Goal: Task Accomplishment & Management: Use online tool/utility

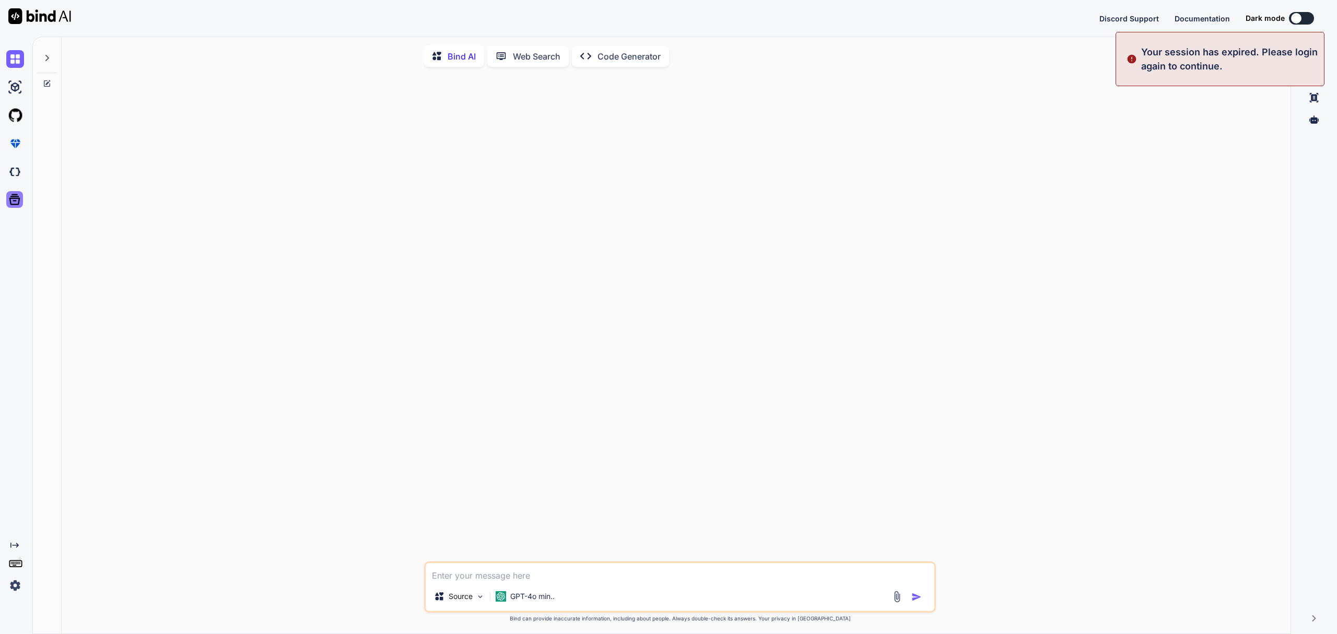
click at [15, 192] on icon at bounding box center [14, 199] width 15 height 15
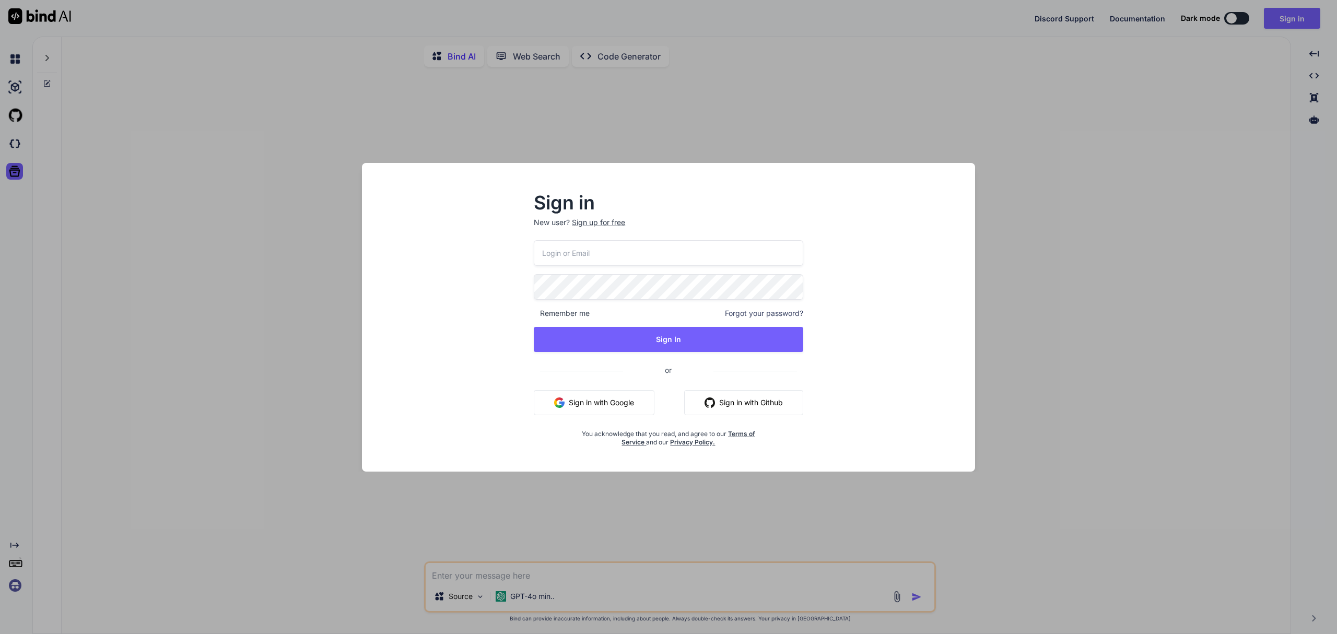
type textarea "x"
click at [636, 255] on input "email" at bounding box center [668, 253] width 269 height 26
type input "[EMAIL_ADDRESS][DOMAIN_NAME]"
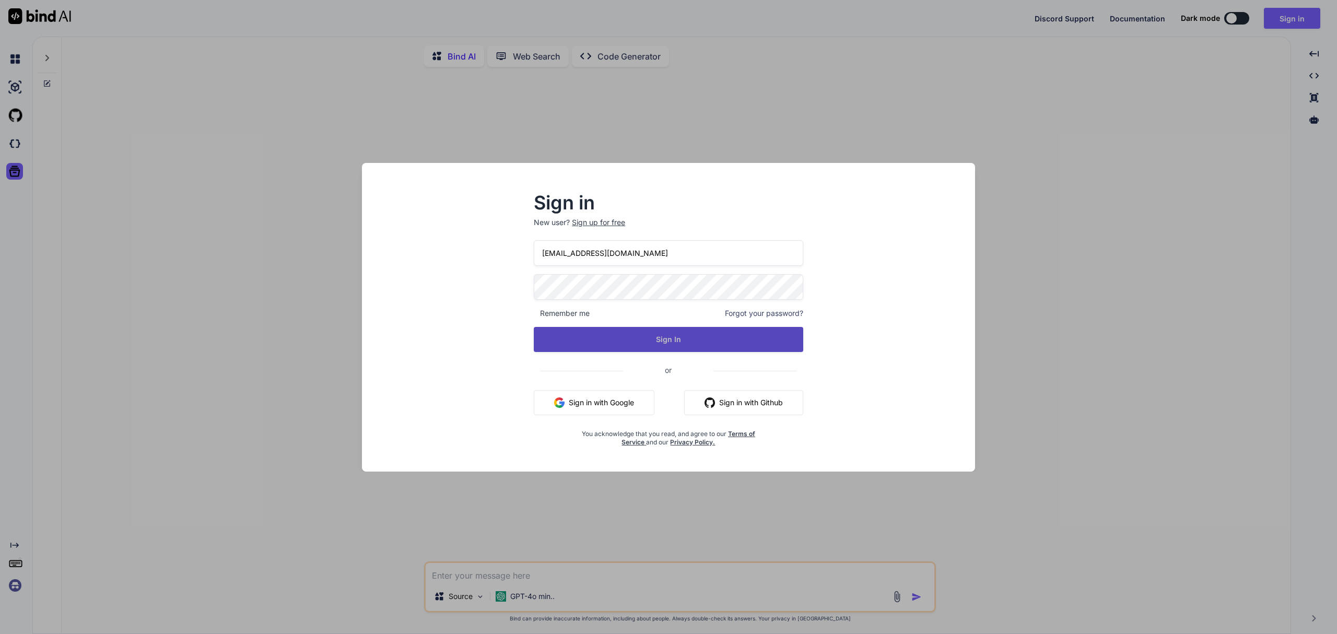
click at [606, 335] on button "Sign In" at bounding box center [668, 339] width 269 height 25
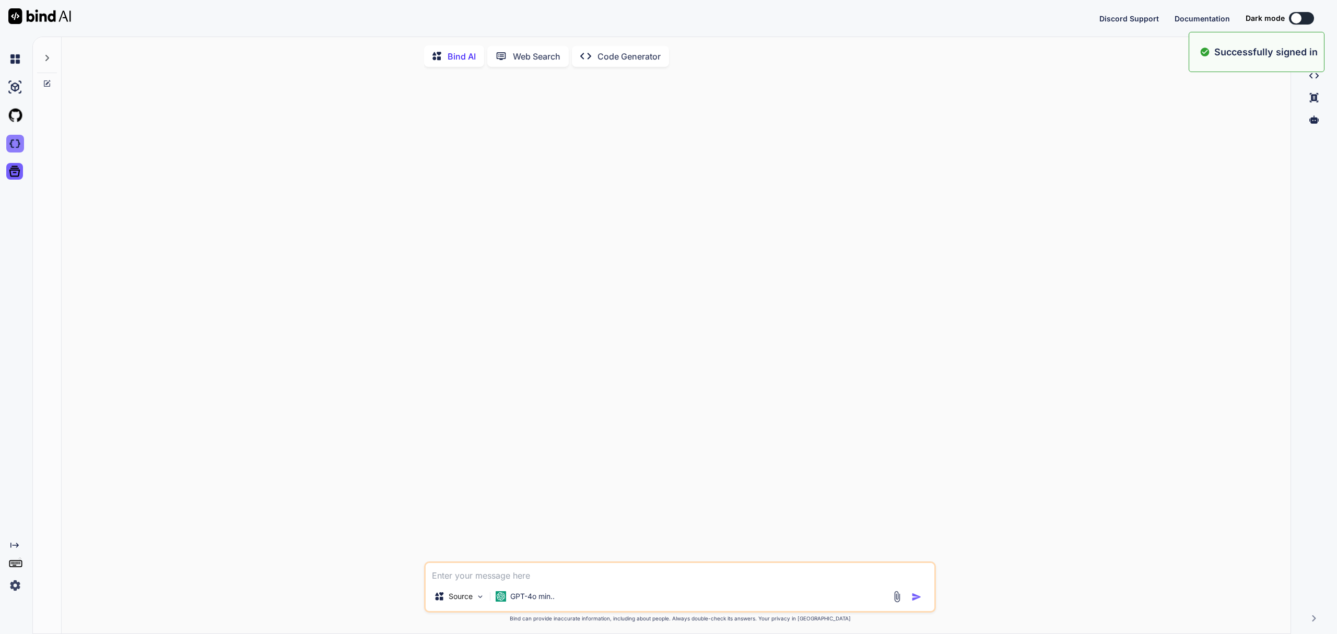
click at [17, 138] on img at bounding box center [15, 144] width 18 height 18
type textarea "x"
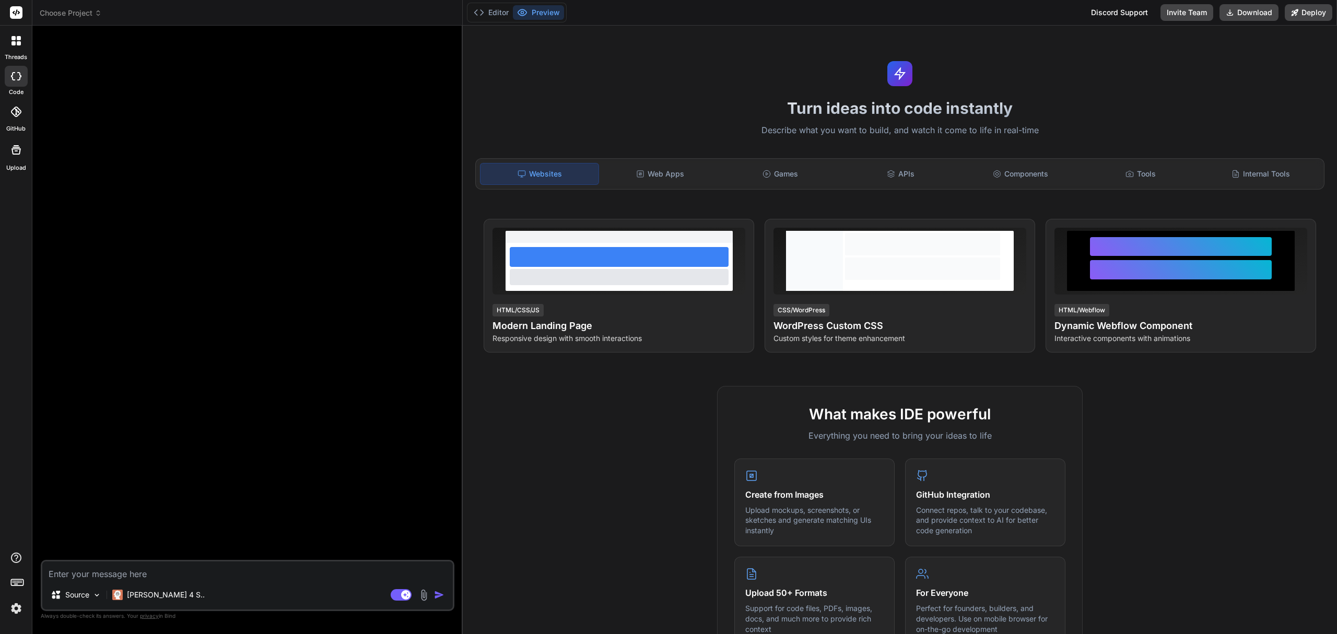
click at [78, 17] on span "Choose Project" at bounding box center [71, 13] width 62 height 10
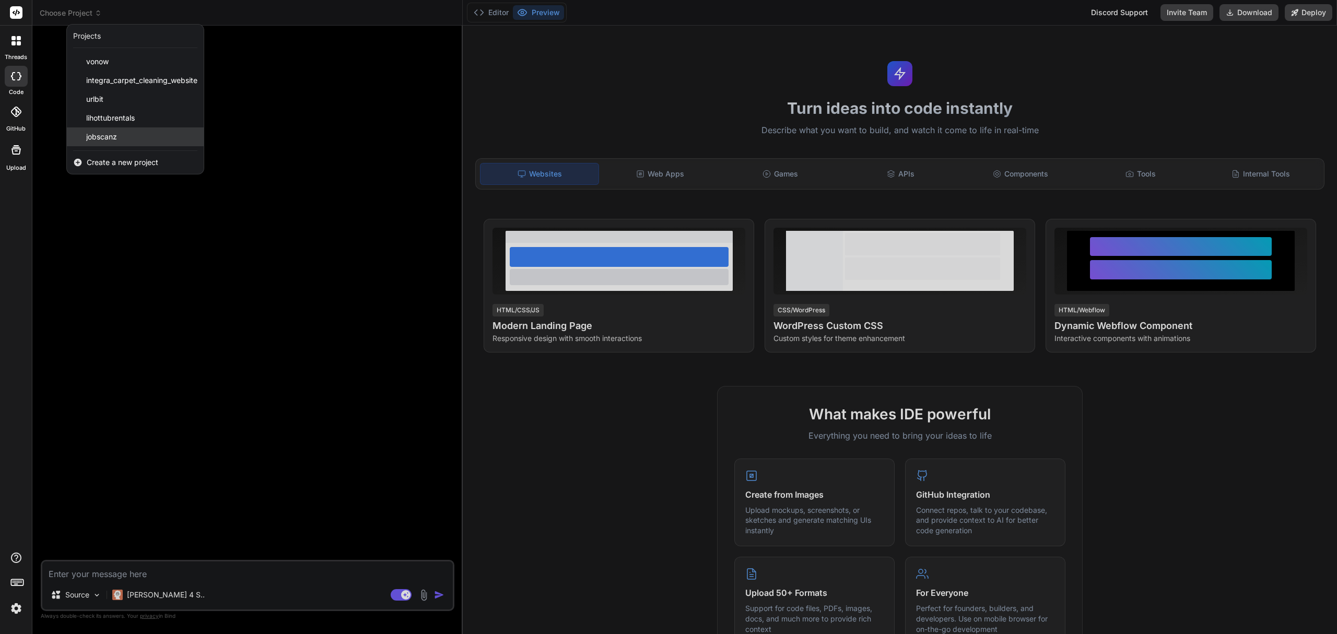
click at [149, 143] on div "jobscanz" at bounding box center [135, 136] width 137 height 19
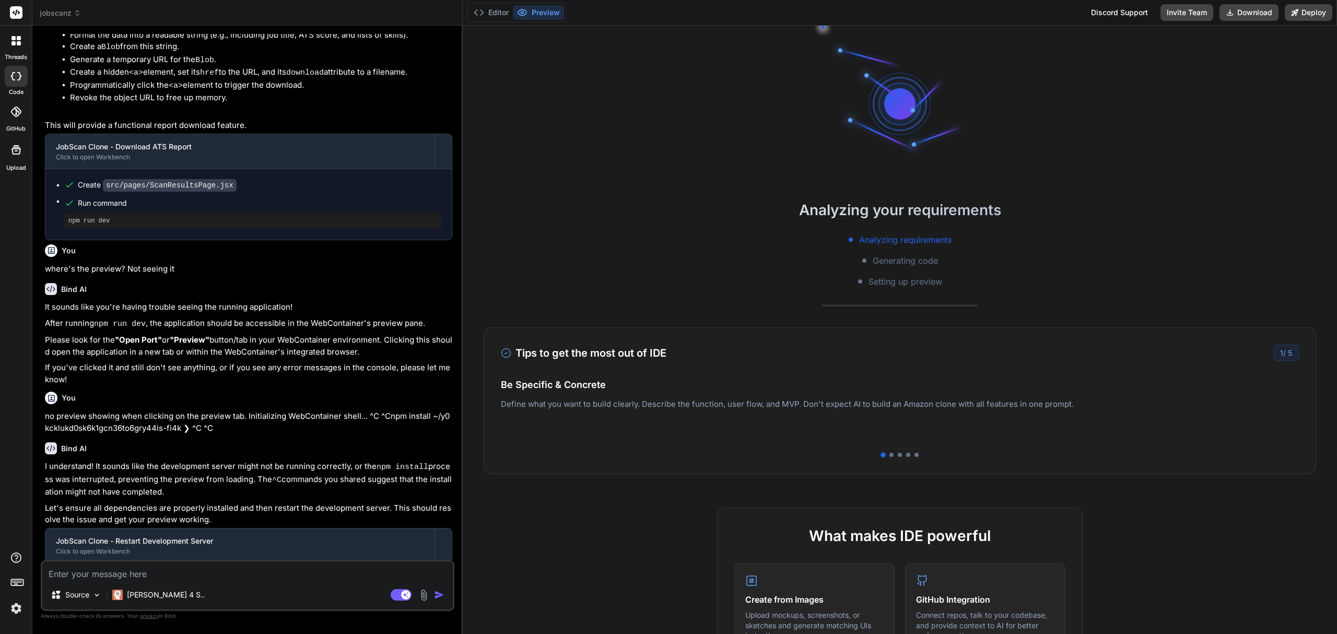
scroll to position [889, 0]
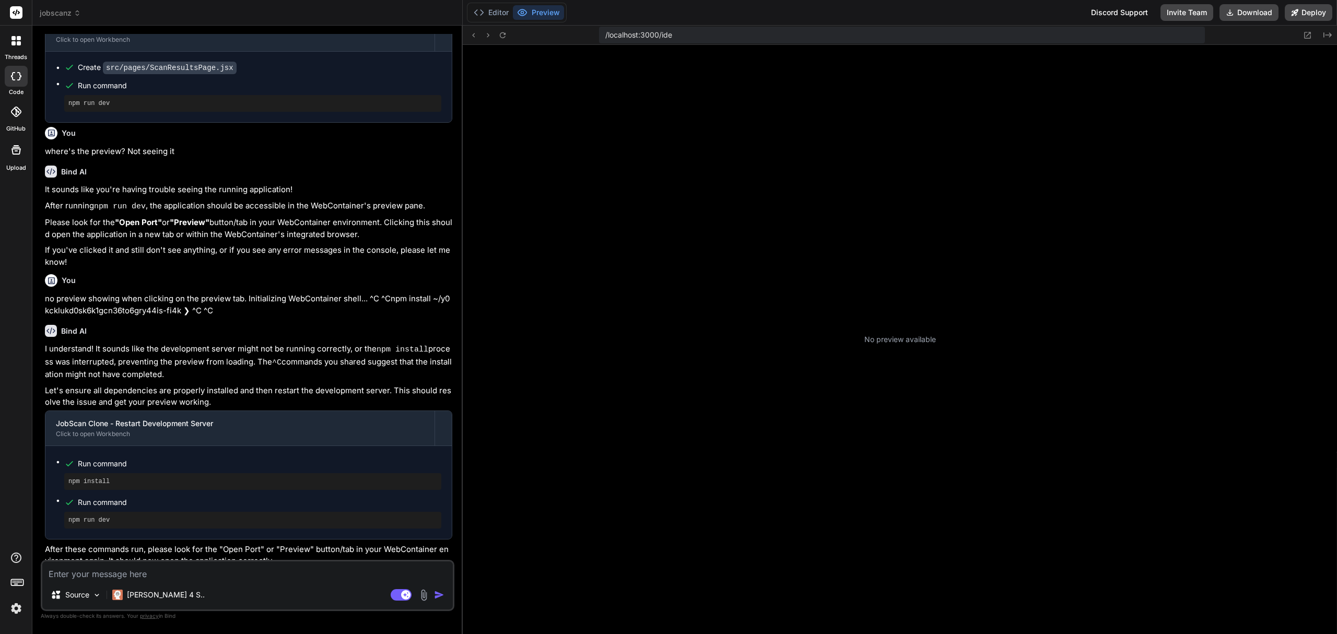
type textarea "x"
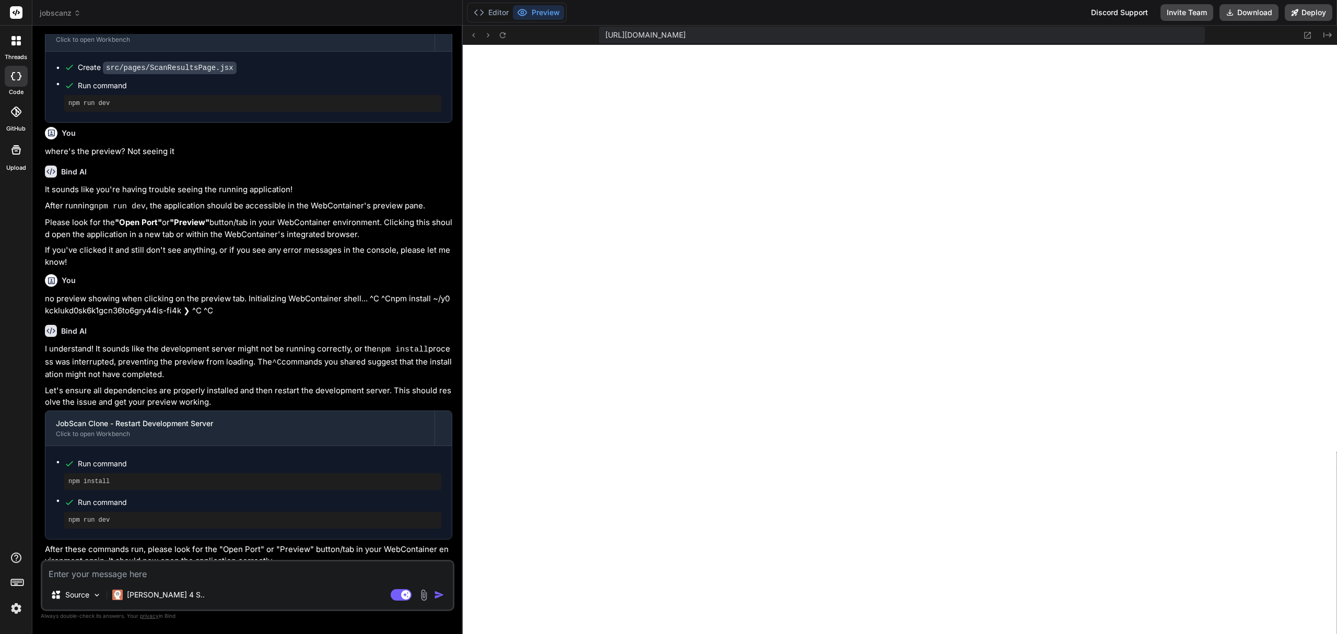
scroll to position [234, 0]
